Goal: Information Seeking & Learning: Find specific fact

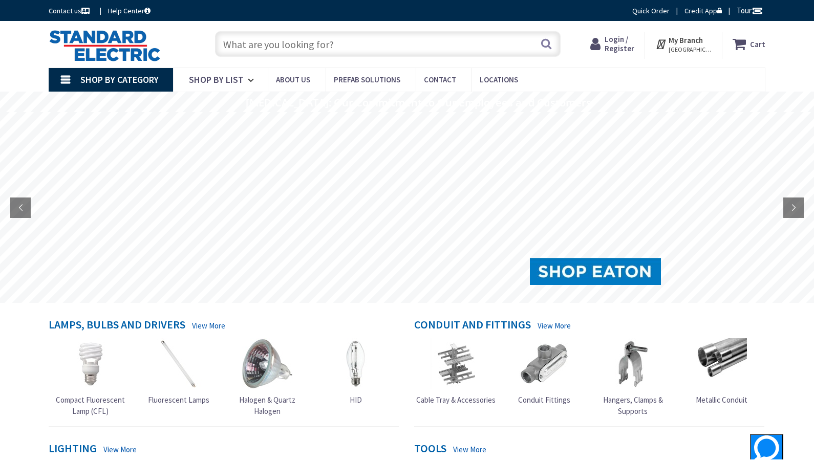
click at [425, 49] on input "text" at bounding box center [387, 44] width 345 height 26
paste input "MH26WP"
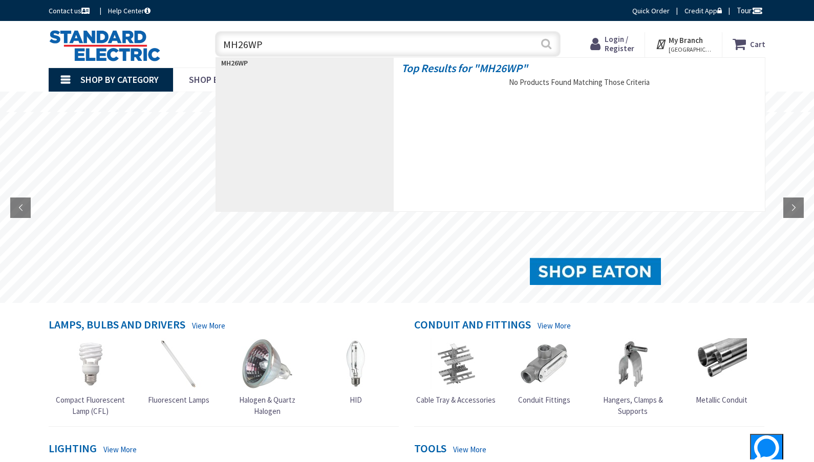
type input "MH26WP"
click at [548, 38] on button "Search" at bounding box center [545, 43] width 13 height 23
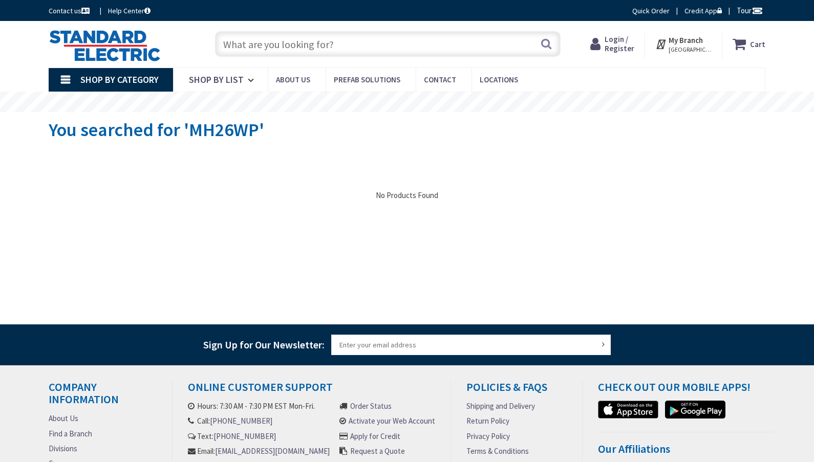
click at [347, 40] on input "text" at bounding box center [387, 44] width 345 height 26
click at [338, 55] on input "text" at bounding box center [387, 44] width 345 height 26
paste input "PK27GTA"
type input "PK27GTA"
click at [300, 47] on input "text" at bounding box center [387, 44] width 345 height 26
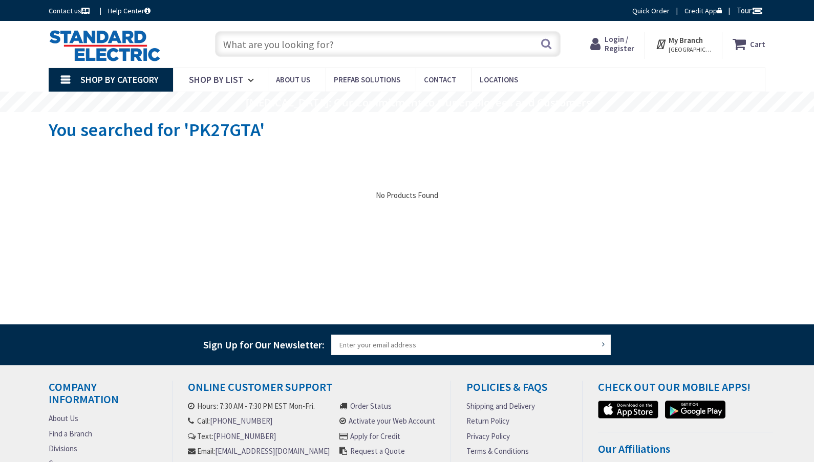
paste input "NQ418L1C"
type input "NQ418L1C"
click at [359, 50] on input "text" at bounding box center [387, 44] width 345 height 26
paste input "ENCLOSURE W Interior and Ground Bar Kit 26H x 20W x 6.5D"
type input "ENCLOSURE W Interior and Ground Bar Kit 26H x 20W x 6.5D"
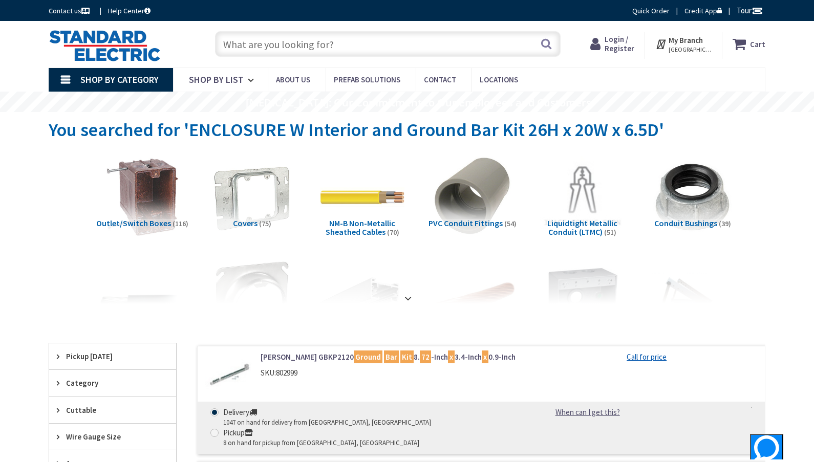
drag, startPoint x: 337, startPoint y: 46, endPoint x: 259, endPoint y: 43, distance: 77.8
click at [259, 43] on input "text" at bounding box center [387, 44] width 345 height 26
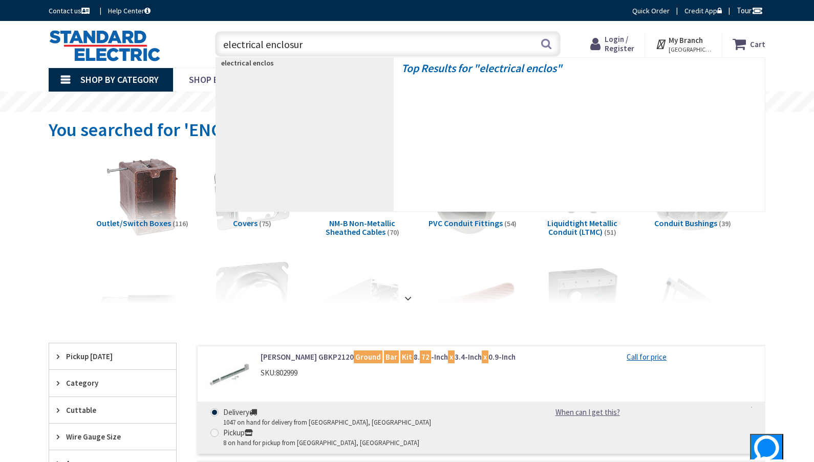
type input "electrical enclosure"
